Goal: Find specific page/section: Find specific page/section

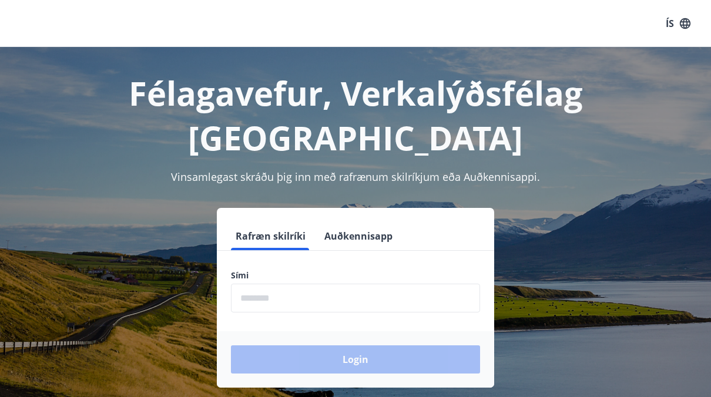
click at [279, 284] on input "phone" at bounding box center [355, 298] width 249 height 29
type input "********"
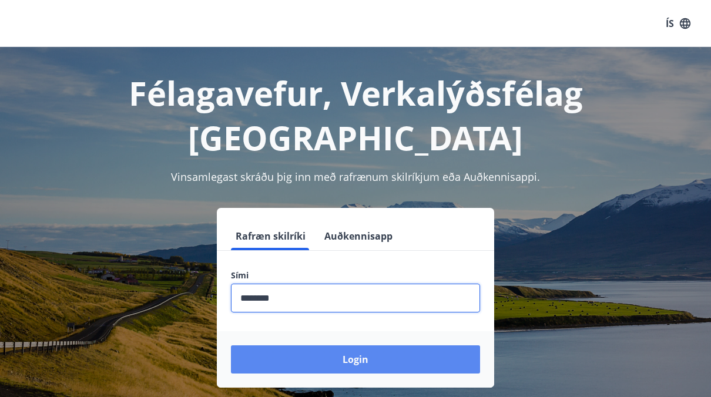
click at [366, 346] on button "Login" at bounding box center [355, 360] width 249 height 28
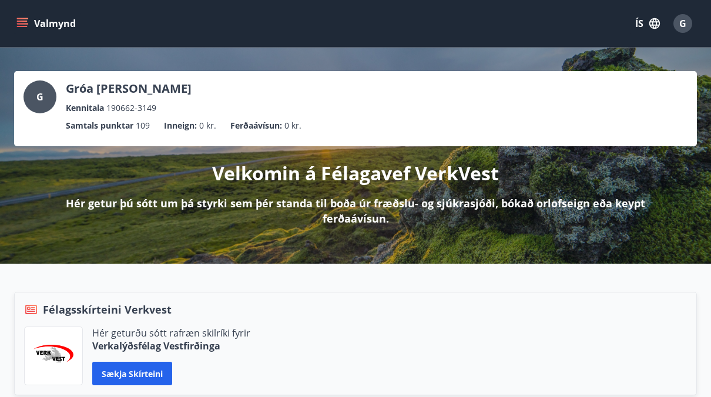
click at [34, 29] on button "Valmynd" at bounding box center [47, 23] width 66 height 21
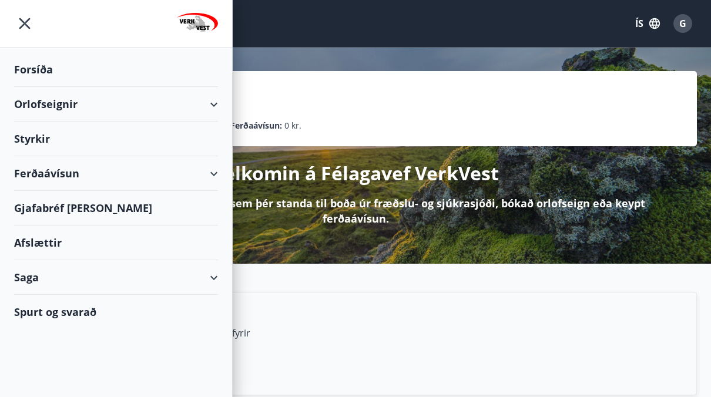
click at [122, 216] on div "Gjafabréf [PERSON_NAME]" at bounding box center [116, 208] width 204 height 35
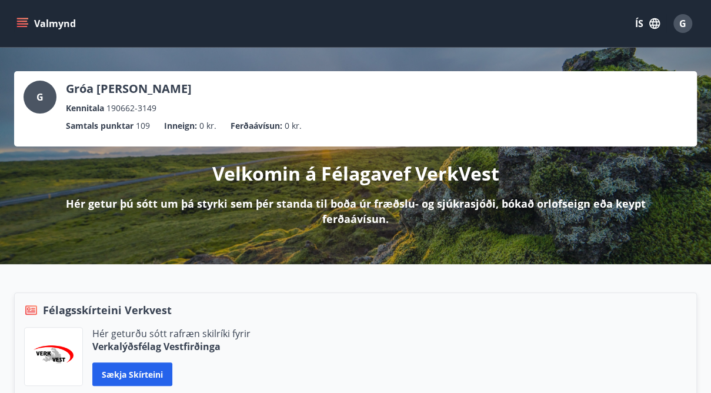
click at [34, 25] on button "Valmynd" at bounding box center [47, 23] width 66 height 21
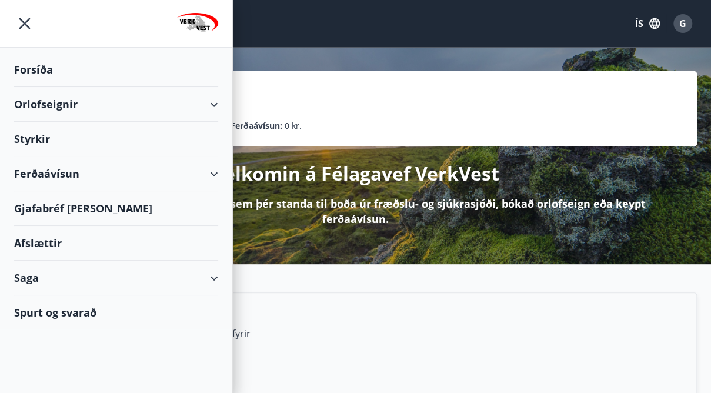
click at [60, 213] on div "Gjafabréf [PERSON_NAME]" at bounding box center [116, 208] width 204 height 35
